Goal: Transaction & Acquisition: Download file/media

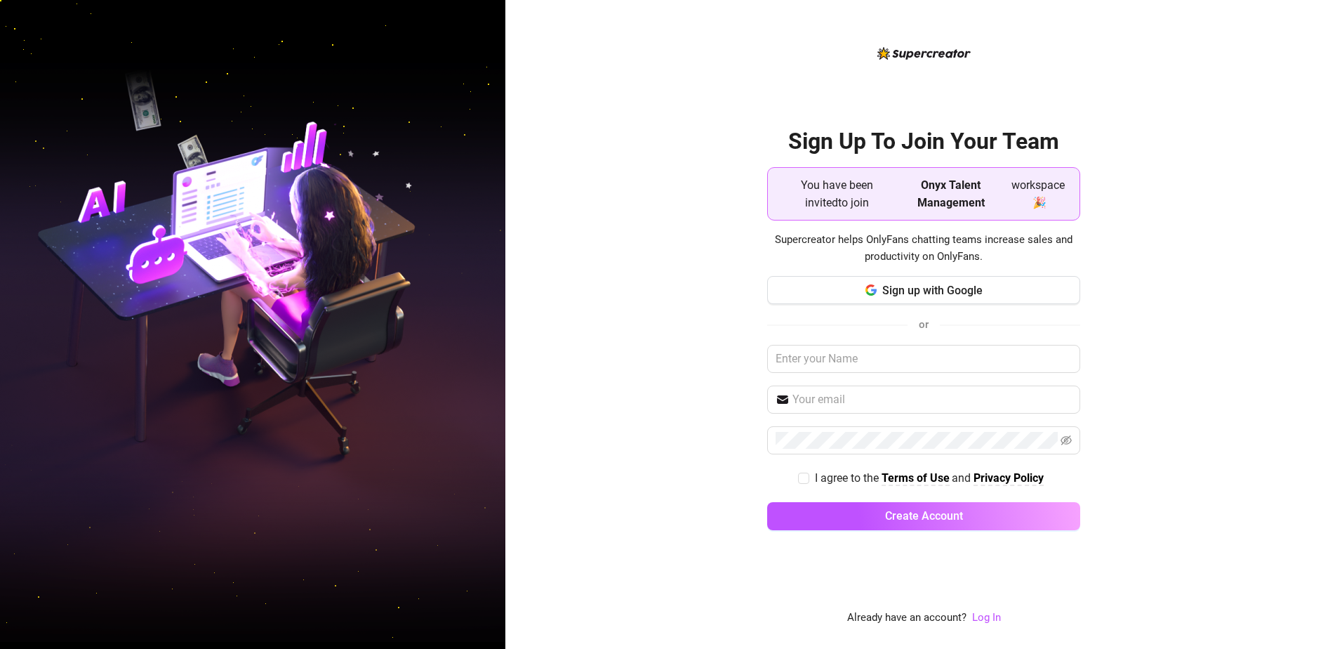
click at [1197, 65] on div "Sign Up To Join Your Team You have been invited to join Onyx Talent Management …" at bounding box center [923, 324] width 837 height 649
click at [823, 324] on div "or" at bounding box center [923, 324] width 313 height 18
drag, startPoint x: 995, startPoint y: 196, endPoint x: 896, endPoint y: 191, distance: 99.1
click at [896, 191] on div "You have been invited to join Onyx Talent Management workspace 🎉" at bounding box center [923, 193] width 295 height 41
drag, startPoint x: 896, startPoint y: 191, endPoint x: 778, endPoint y: 187, distance: 118.0
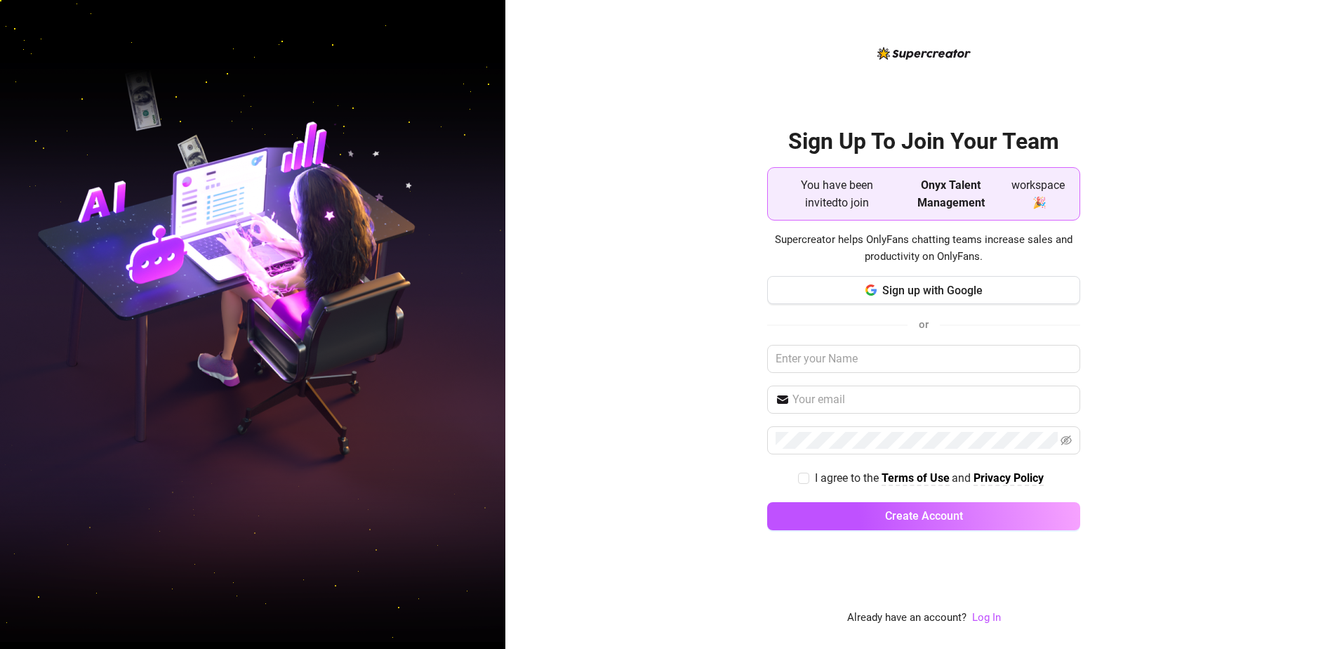
click at [778, 187] on div "You have been invited to join Onyx Talent Management workspace 🎉" at bounding box center [923, 193] width 295 height 41
click at [787, 289] on button "Sign up with Google" at bounding box center [923, 290] width 313 height 28
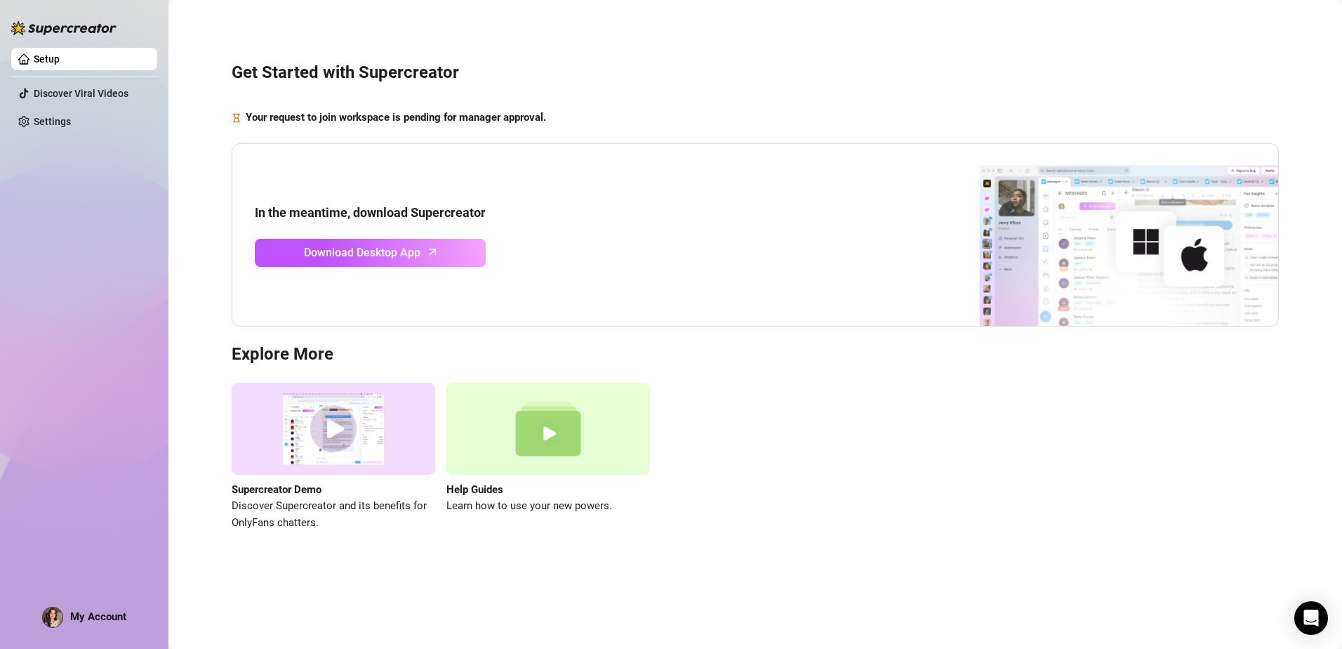
click at [577, 91] on div "Get Started with Supercreator Your request to join workspace is pending for man…" at bounding box center [754, 288] width 1145 height 557
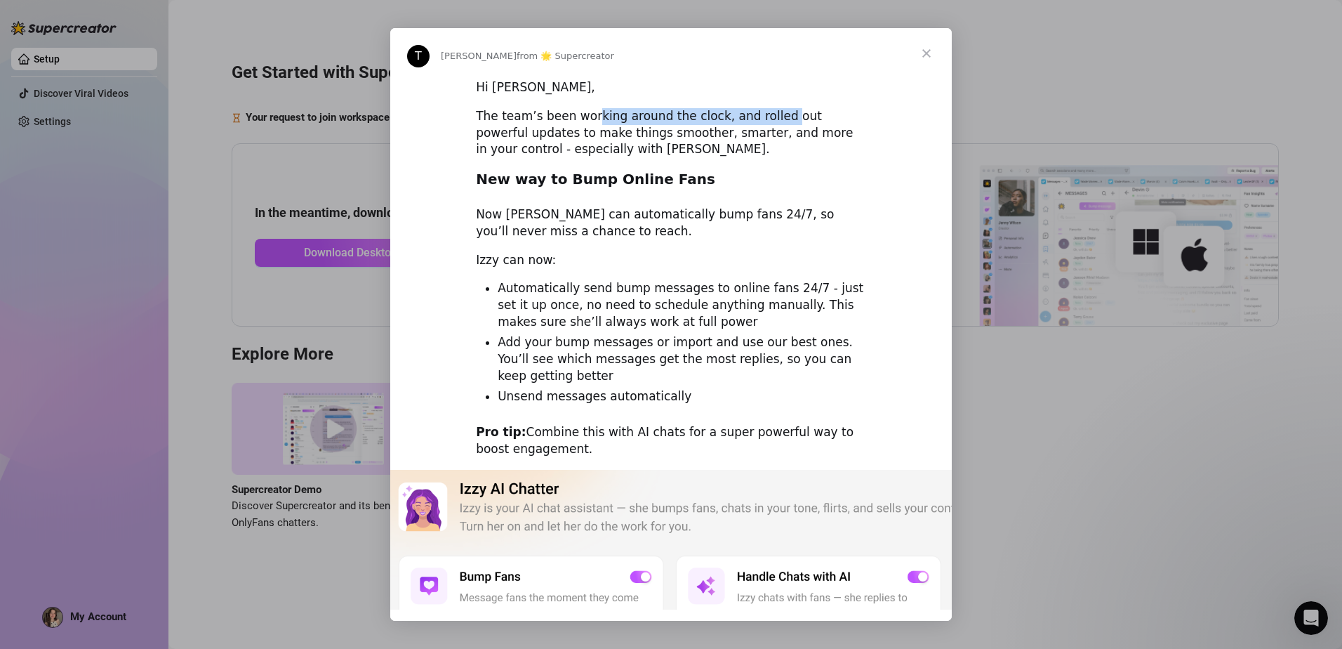
drag, startPoint x: 585, startPoint y: 123, endPoint x: 762, endPoint y: 120, distance: 176.9
click at [762, 120] on div "The team’s been working around the clock, and rolled out powerful updates to ma…" at bounding box center [671, 133] width 390 height 50
drag, startPoint x: 762, startPoint y: 120, endPoint x: 628, endPoint y: 84, distance: 138.1
click at [628, 84] on div "Hi Júlia," at bounding box center [671, 87] width 390 height 17
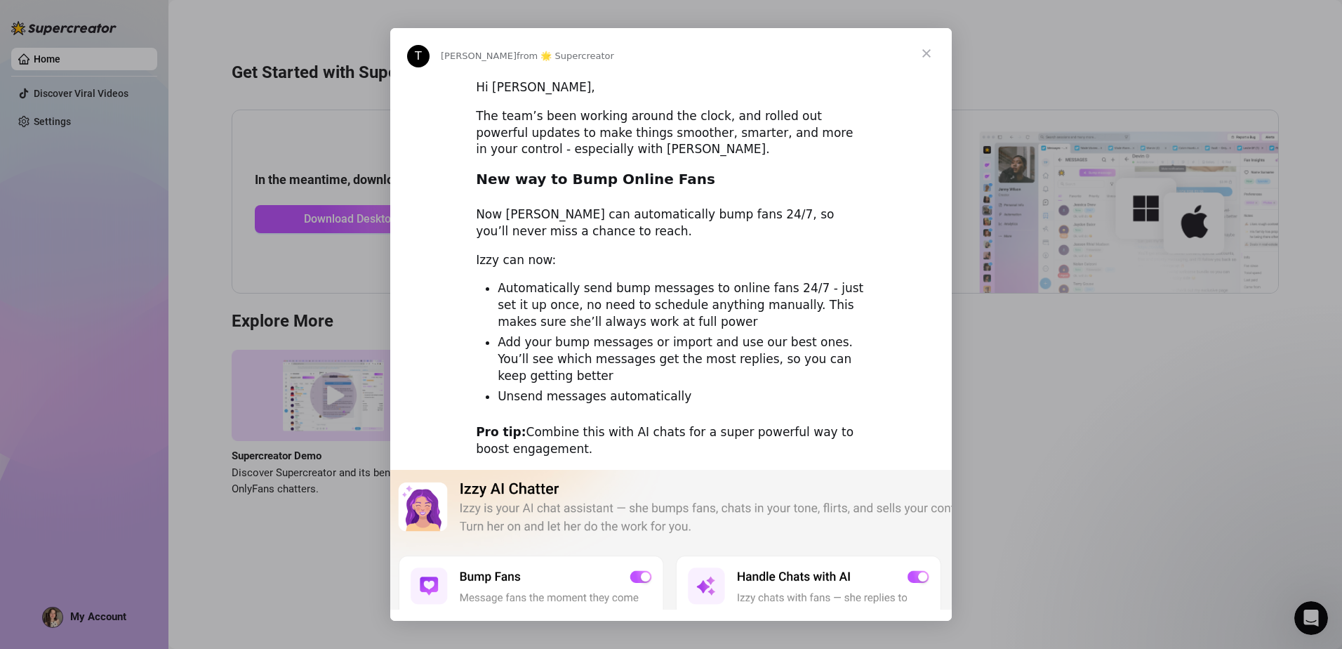
click at [924, 53] on span "Close" at bounding box center [926, 53] width 51 height 51
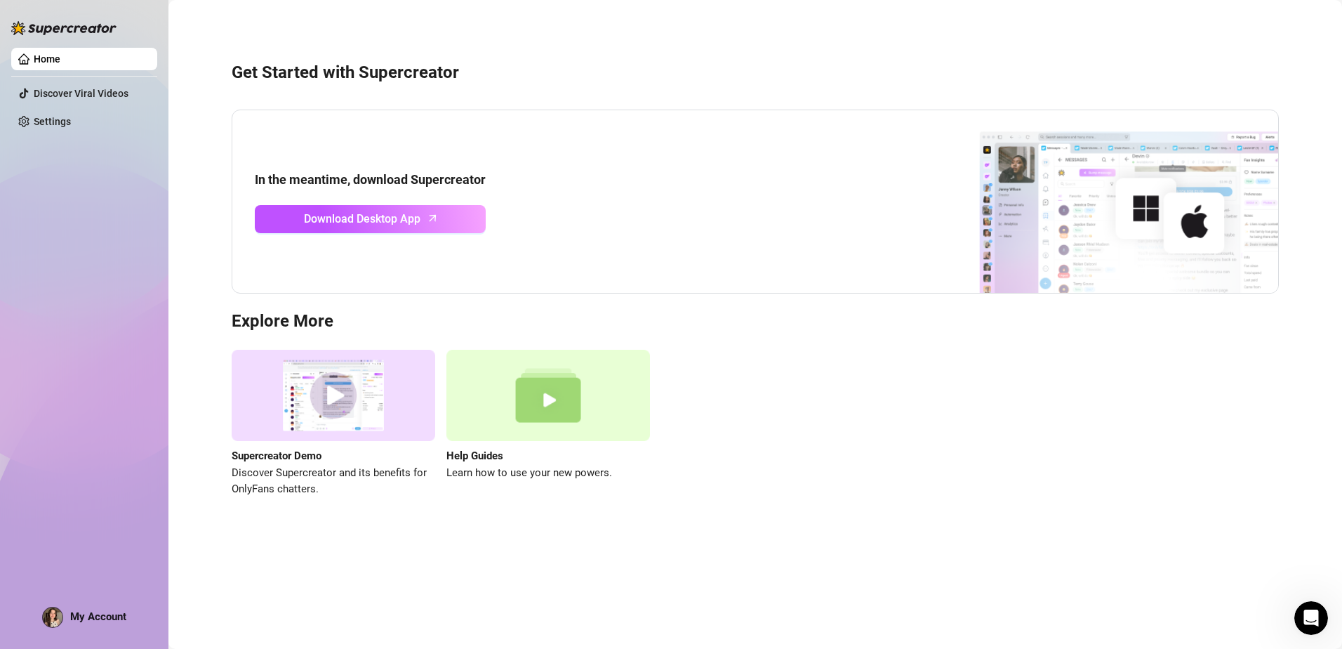
click at [209, 176] on div "Get Started with Supercreator In the meantime, download Supercreator Download D…" at bounding box center [754, 271] width 1145 height 523
click at [393, 211] on span "Download Desktop App" at bounding box center [362, 219] width 117 height 18
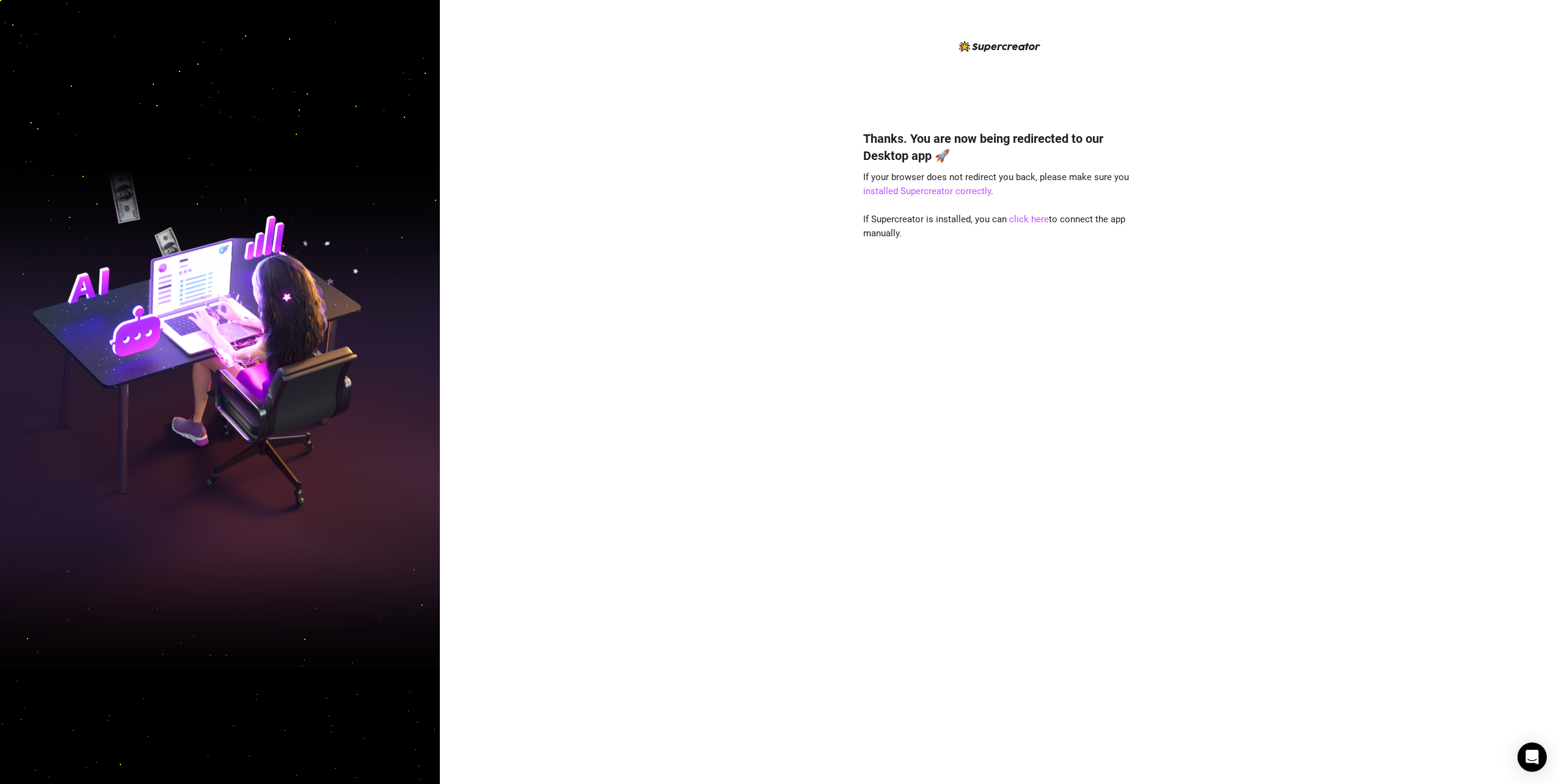
click at [1167, 232] on div "Thanks. You are now being redirected to our Desktop app 🚀 If your browser does …" at bounding box center [999, 392] width 1119 height 784
click at [1028, 221] on link "click here" at bounding box center [1029, 219] width 40 height 11
click at [669, 298] on div "Thanks. You are now being redirected to our Desktop app 🚀 If your browser does …" at bounding box center [999, 392] width 1119 height 784
